Goal: Find specific page/section: Find specific page/section

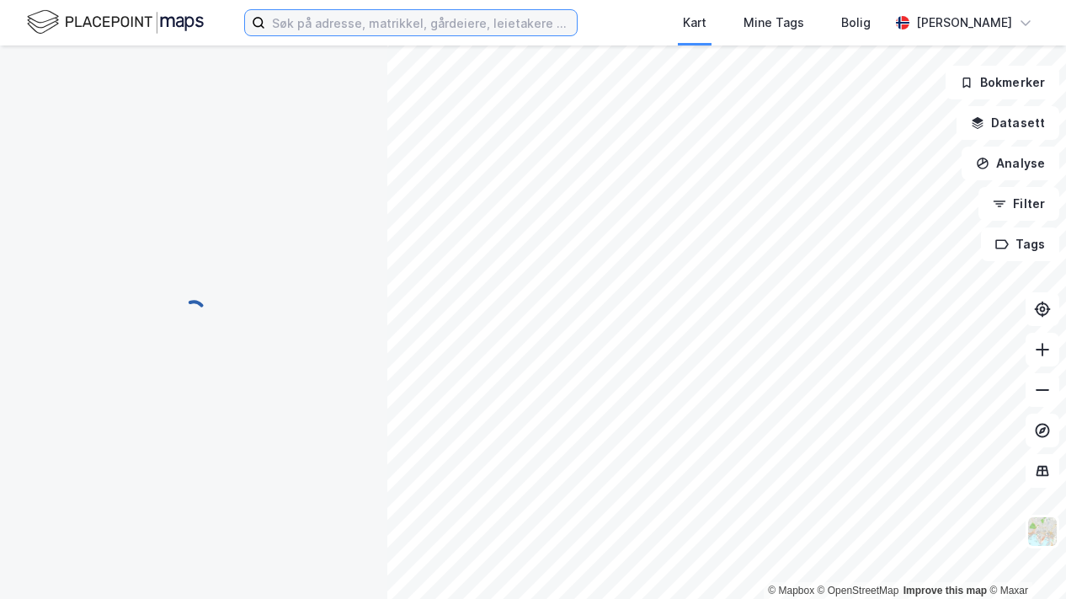
click at [332, 23] on input at bounding box center [421, 22] width 312 height 25
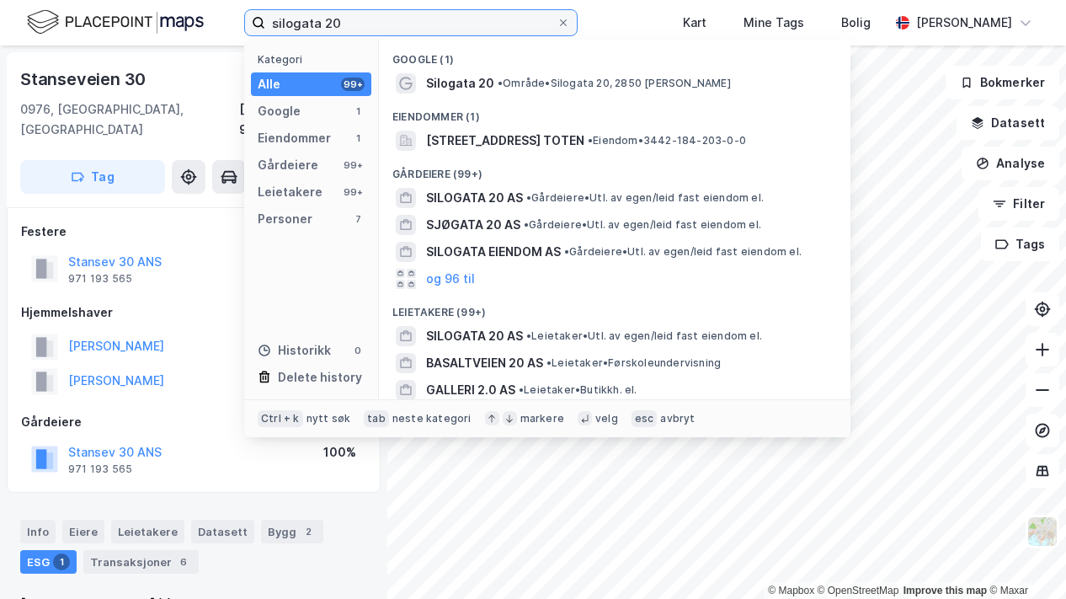
type input "silogata 20"
click at [544, 139] on span "[STREET_ADDRESS] TOTEN" at bounding box center [505, 141] width 158 height 20
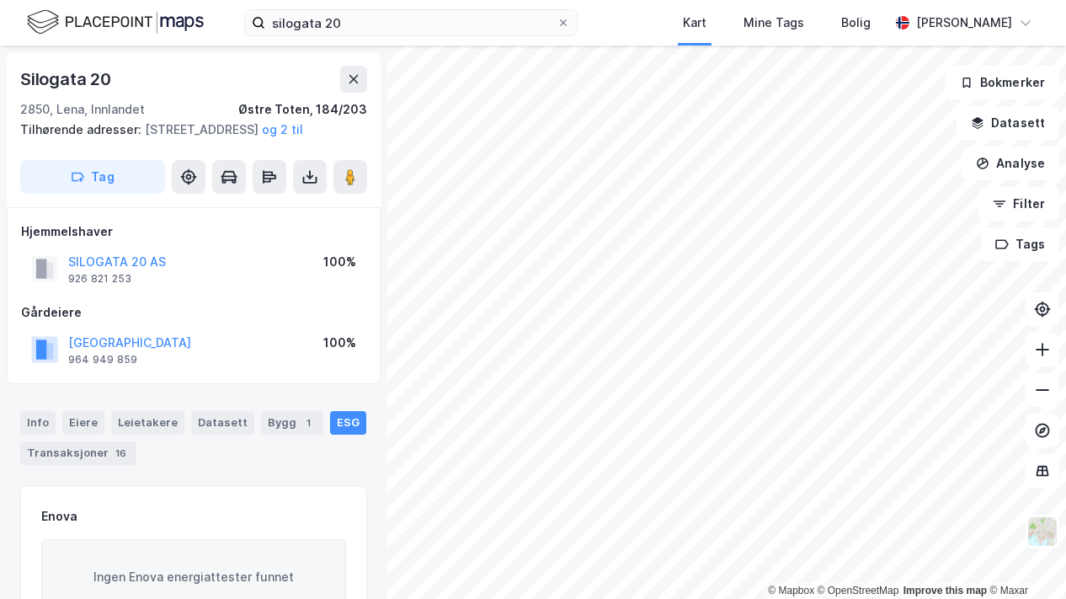
click at [88, 465] on div "Transaksjoner 16" at bounding box center [78, 453] width 116 height 24
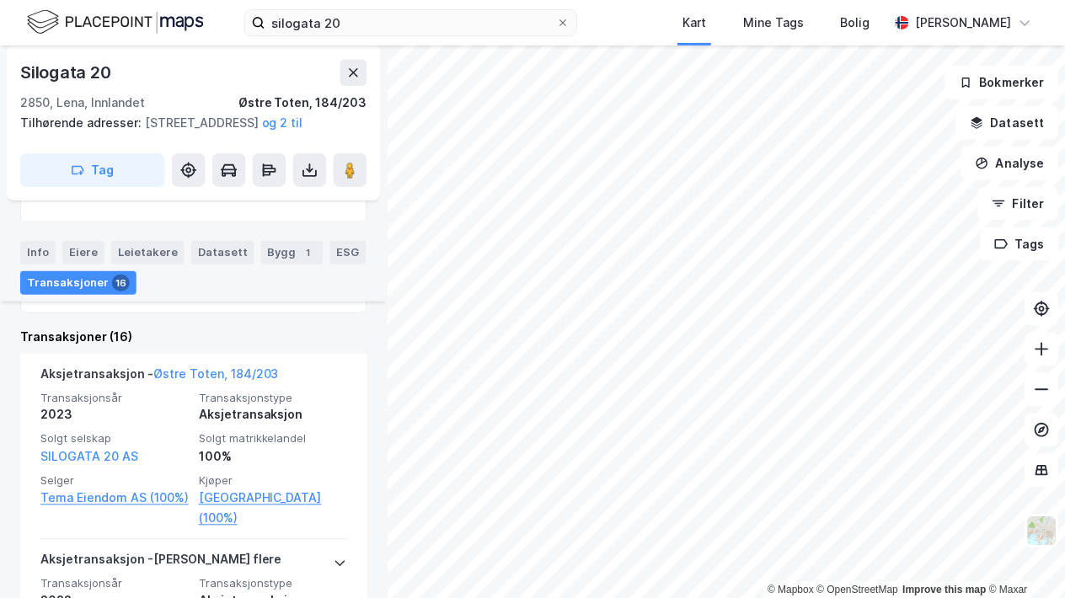
scroll to position [460, 0]
